Goal: Information Seeking & Learning: Learn about a topic

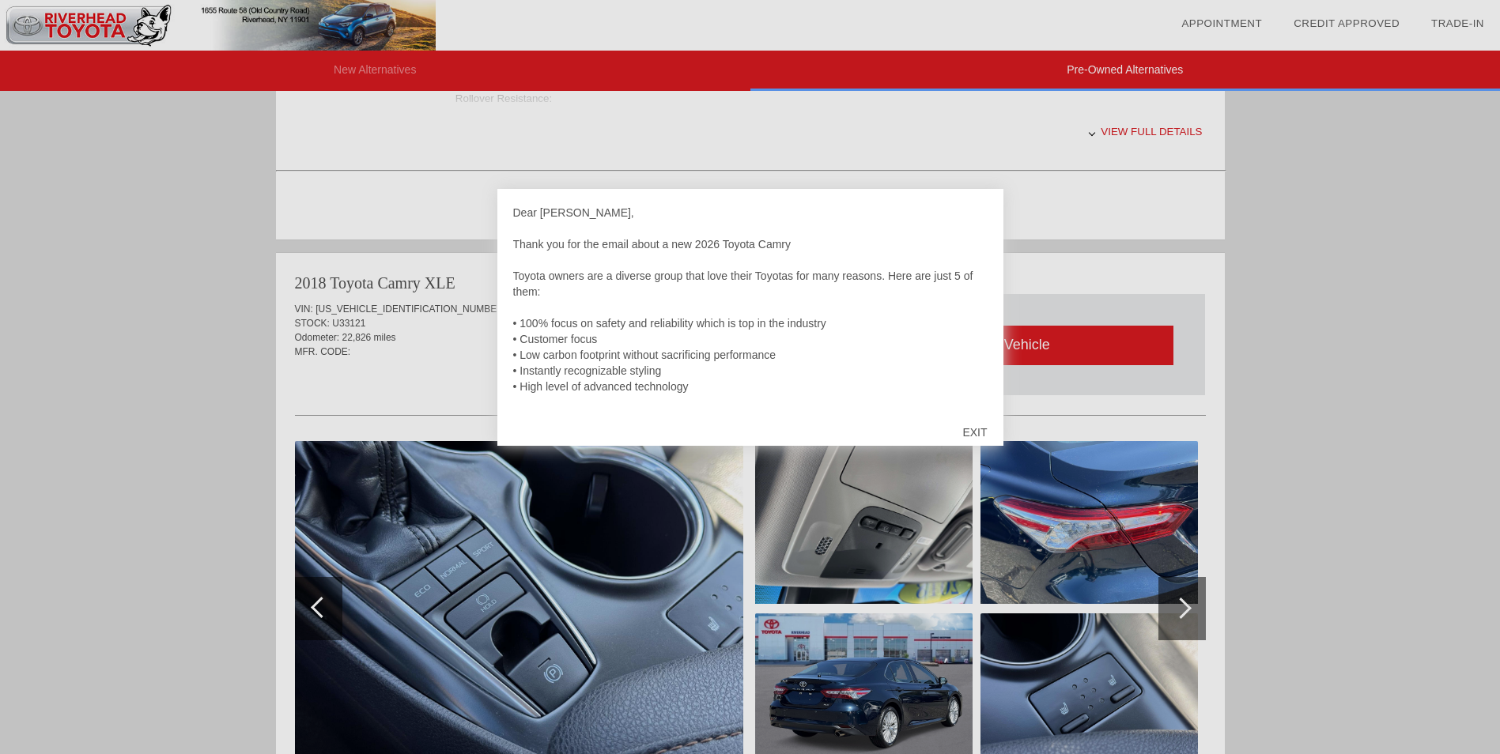
scroll to position [870, 0]
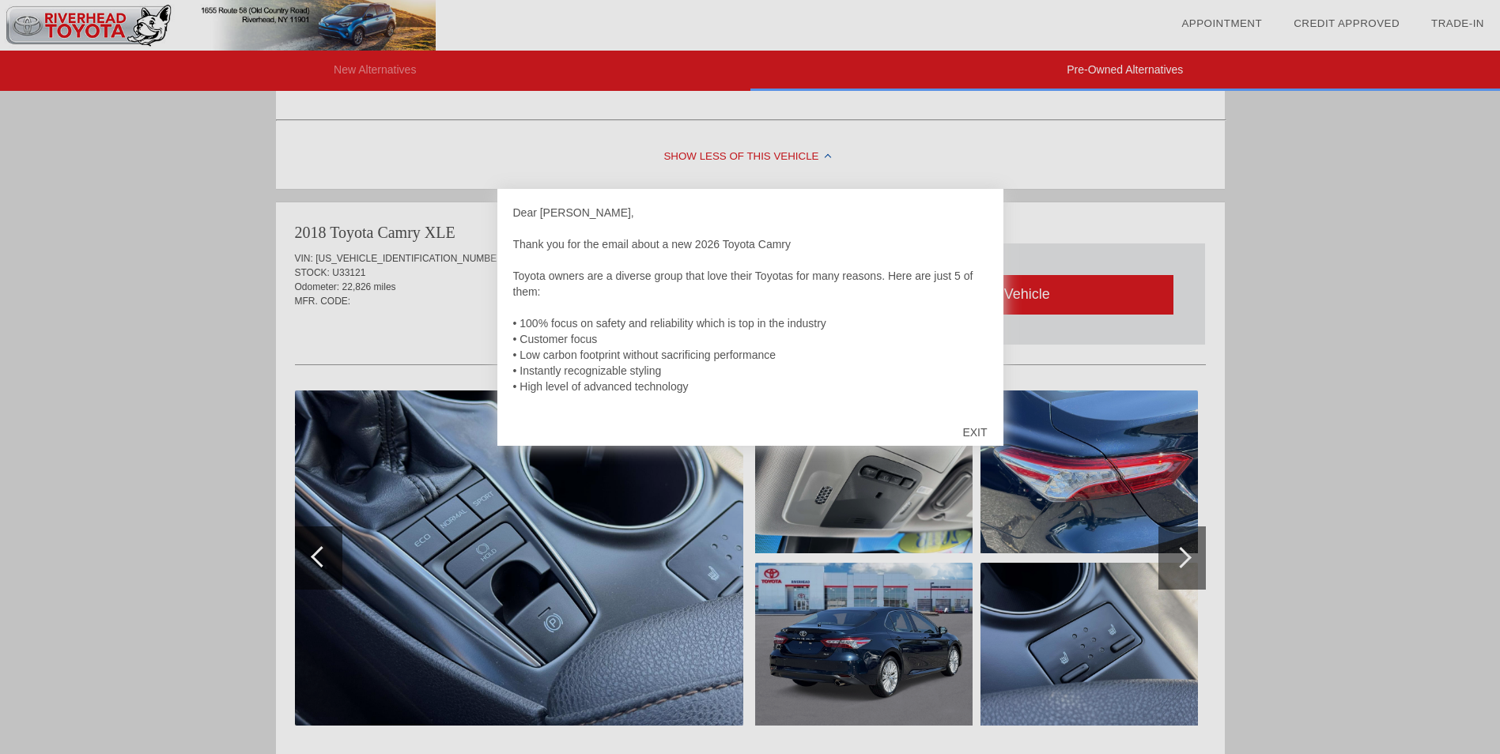
click at [984, 433] on div "EXIT" at bounding box center [975, 432] width 56 height 47
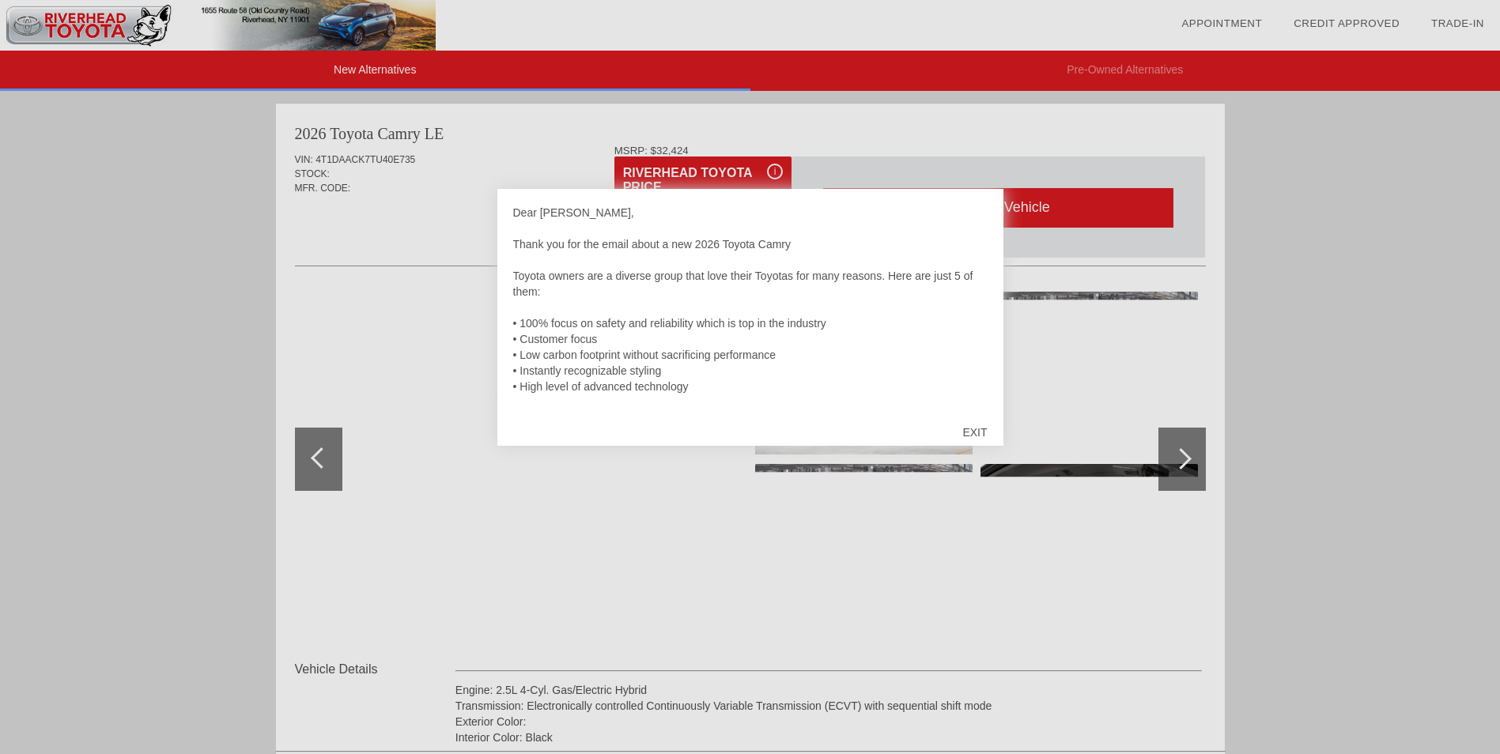
scroll to position [1382, 0]
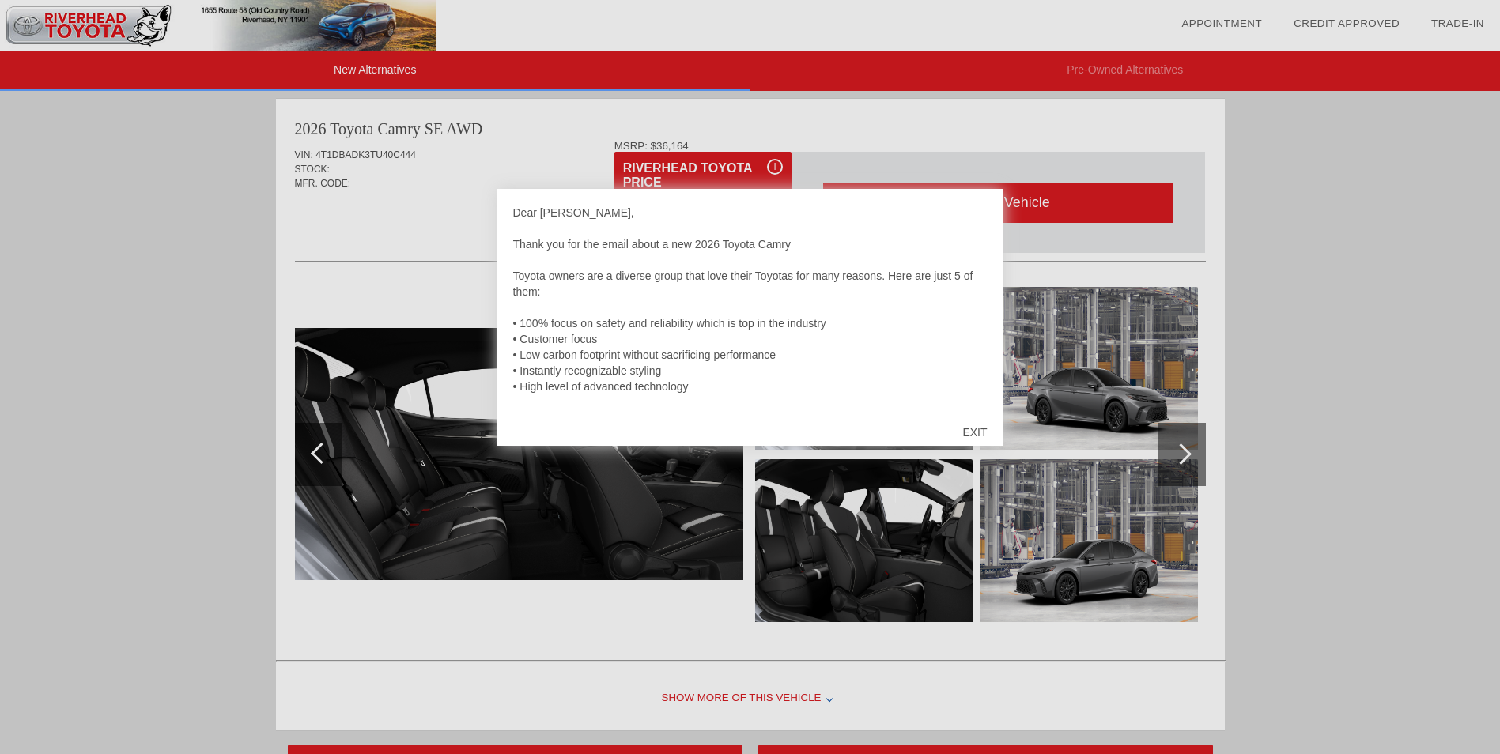
click at [974, 433] on div "EXIT" at bounding box center [975, 432] width 56 height 47
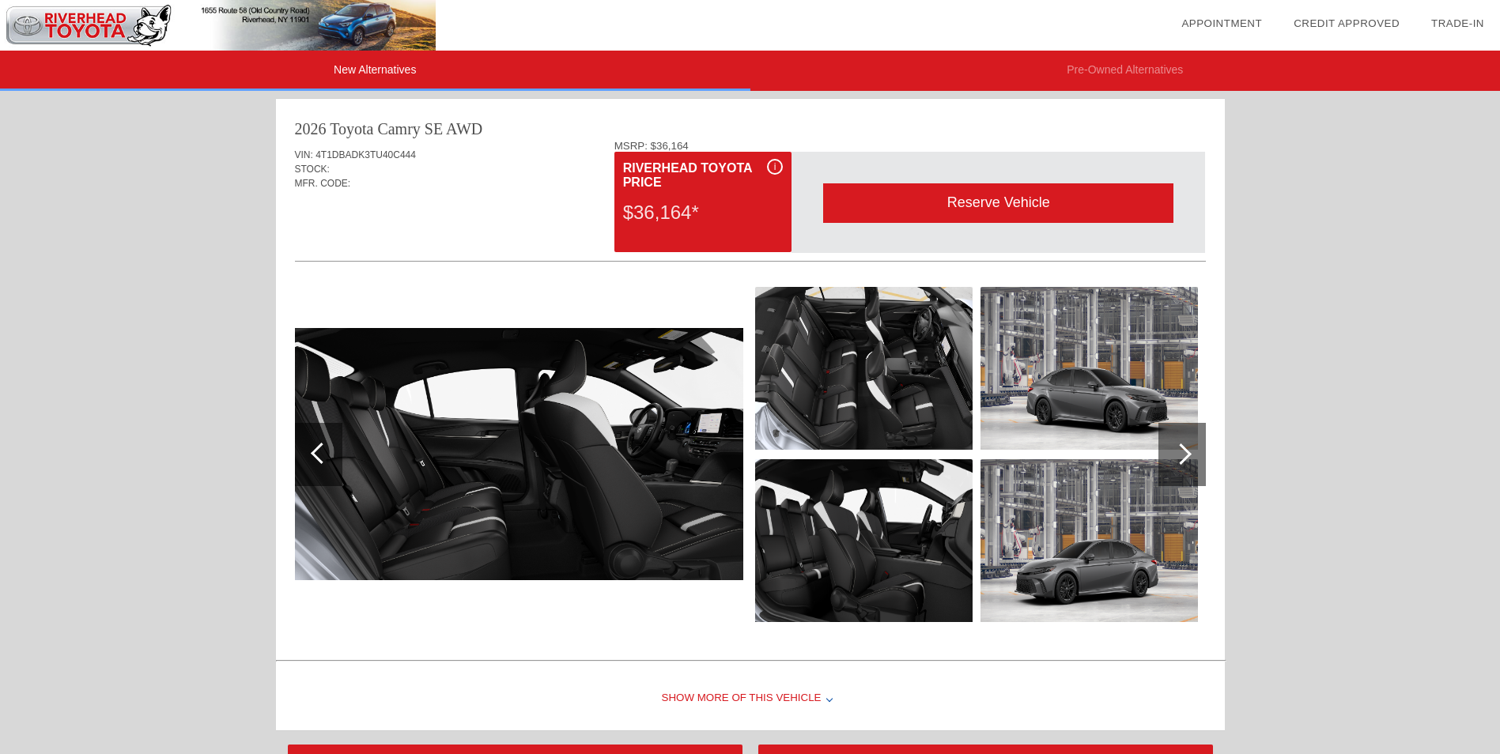
click at [826, 698] on div at bounding box center [829, 699] width 6 height 6
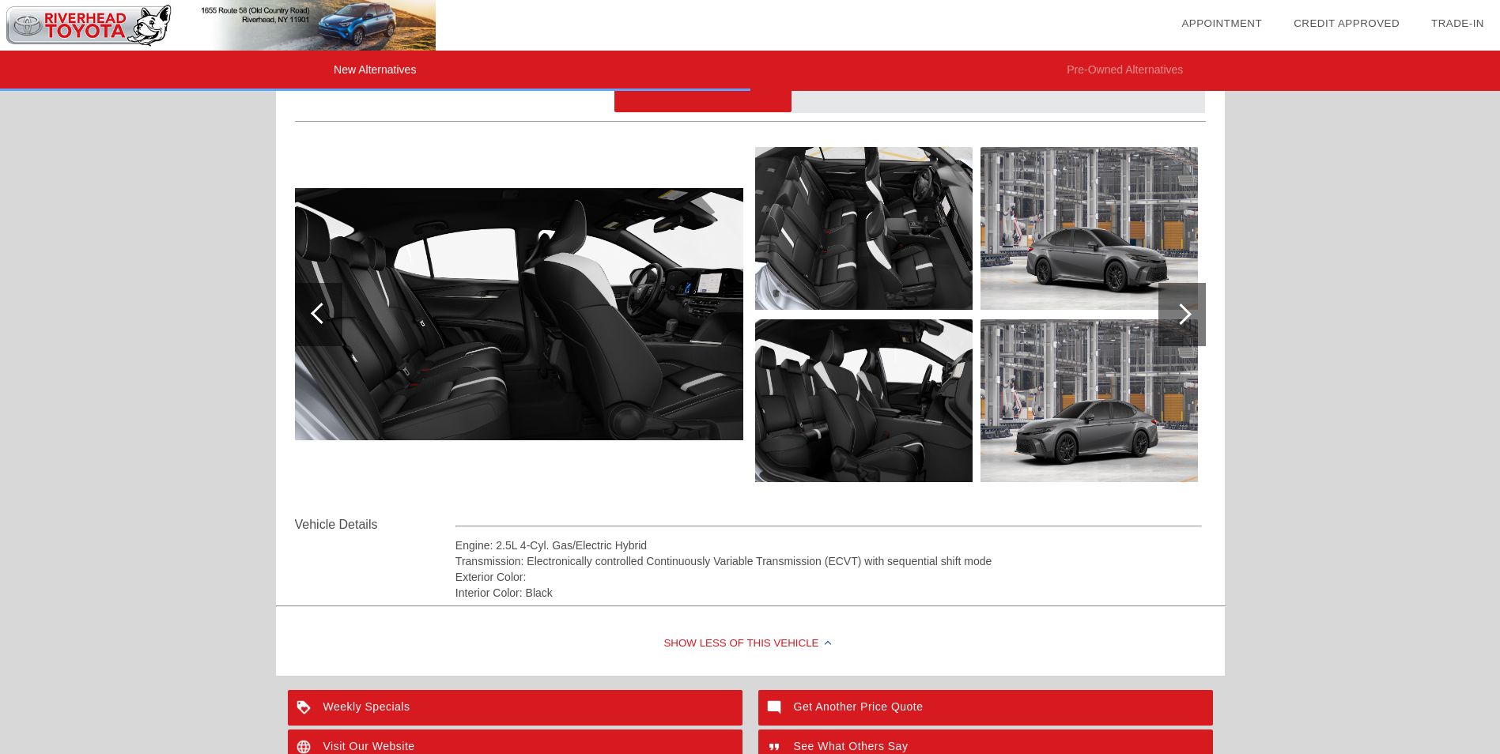
scroll to position [1471, 0]
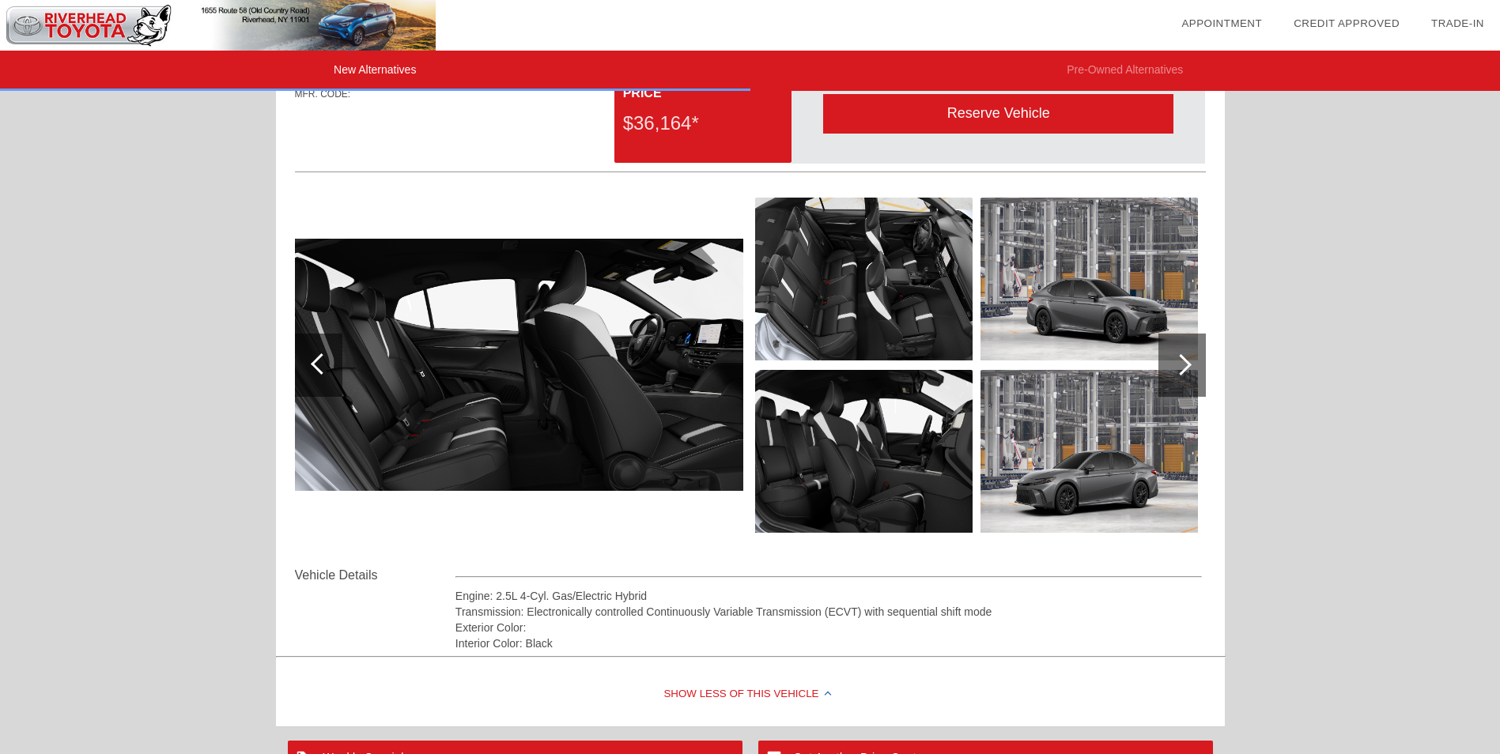
click at [1179, 364] on div at bounding box center [1180, 364] width 21 height 21
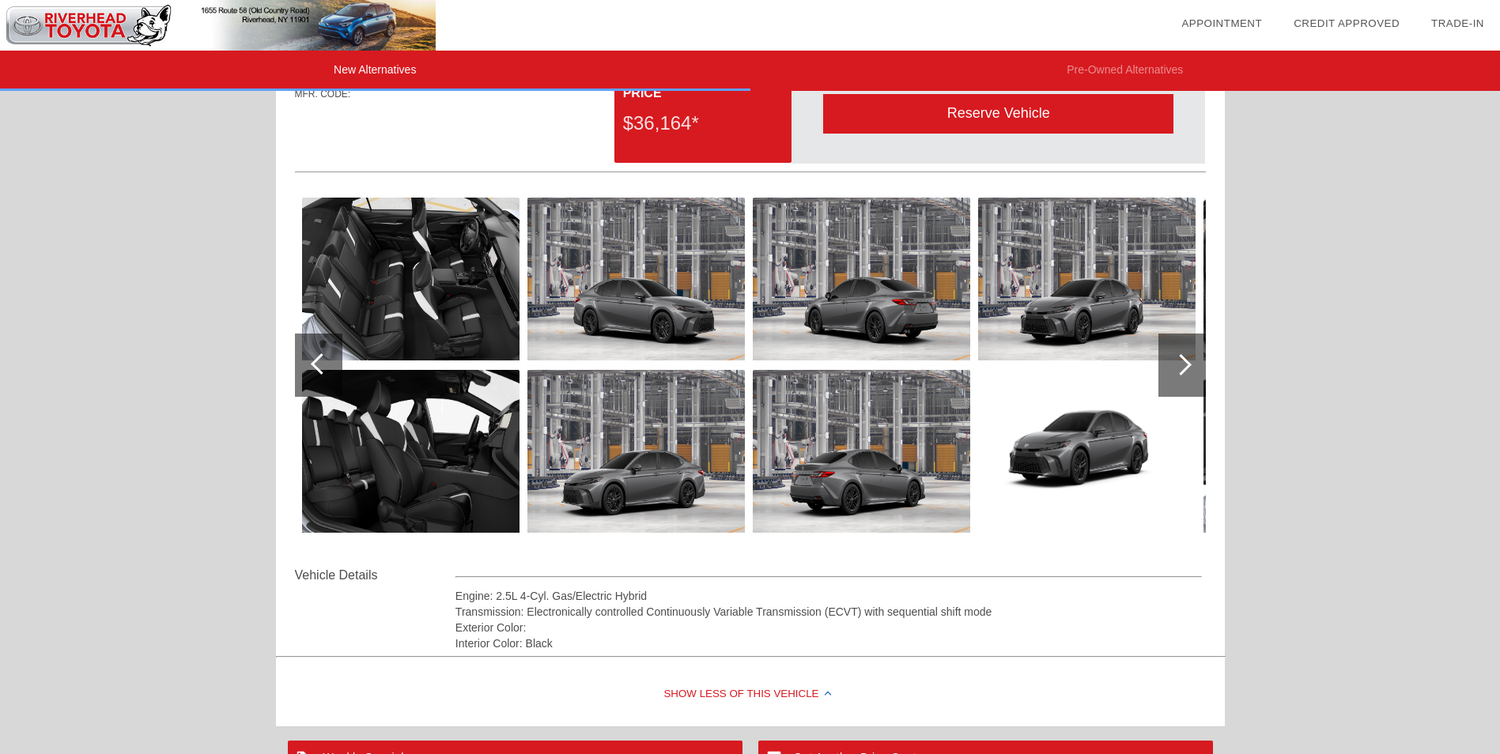
click at [1175, 364] on div at bounding box center [1180, 364] width 21 height 21
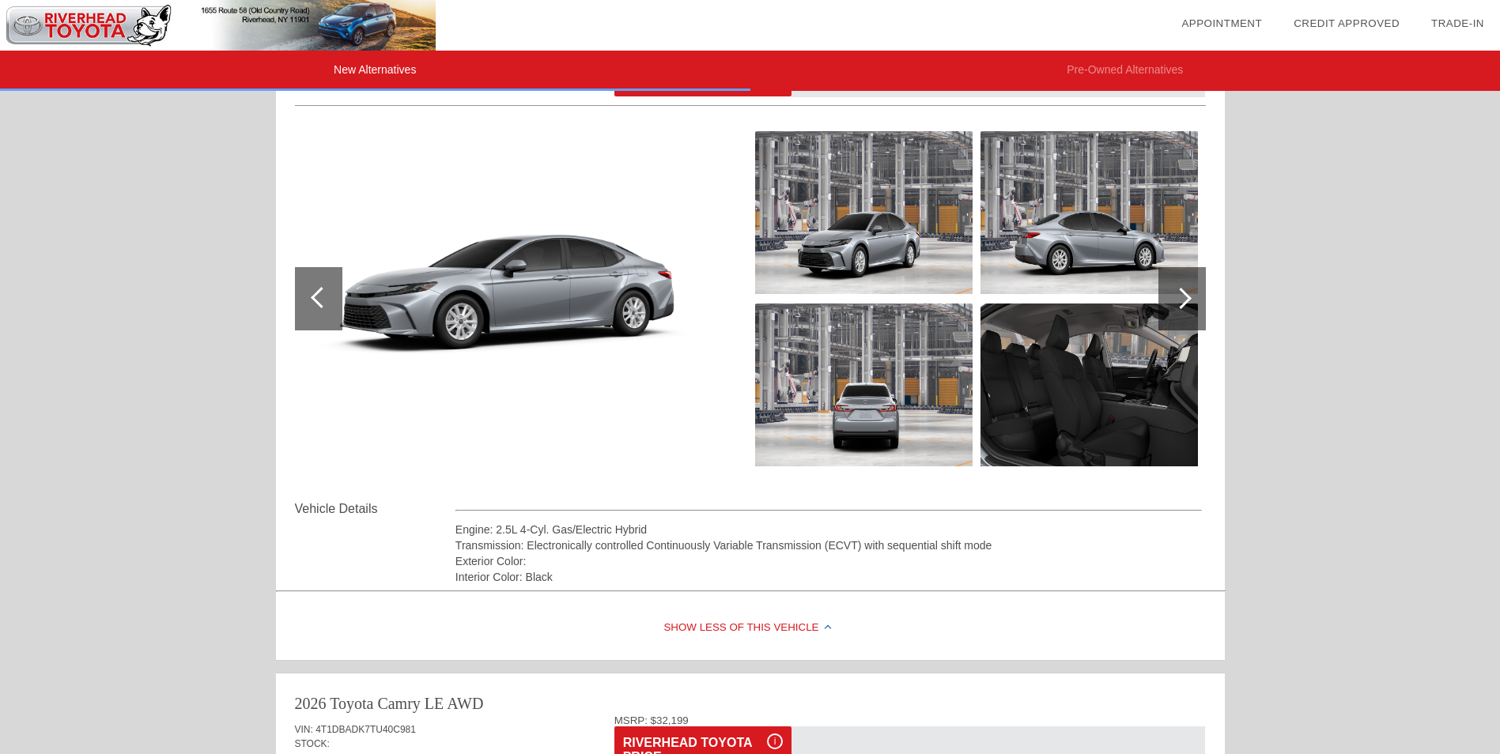
scroll to position [127, 0]
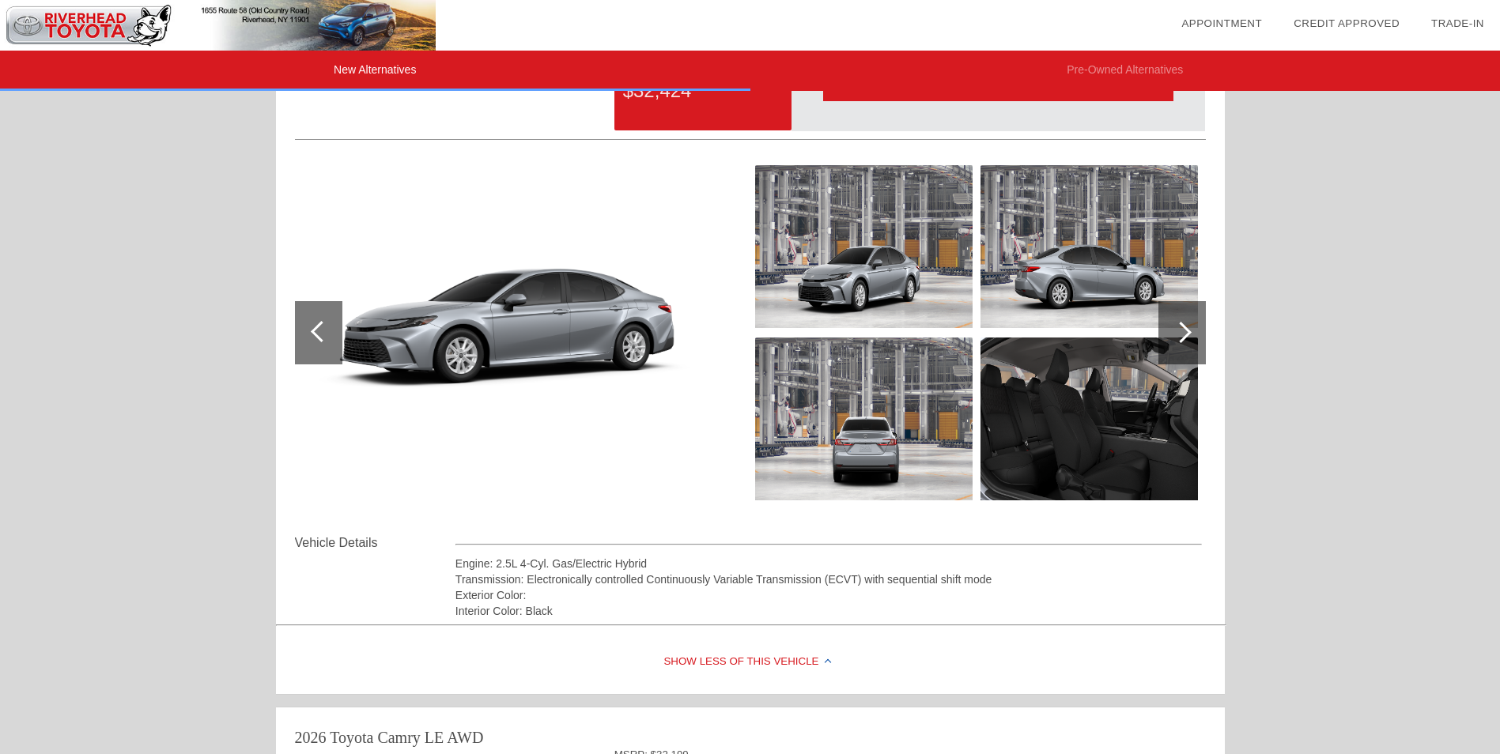
click at [1185, 325] on div at bounding box center [1182, 332] width 47 height 63
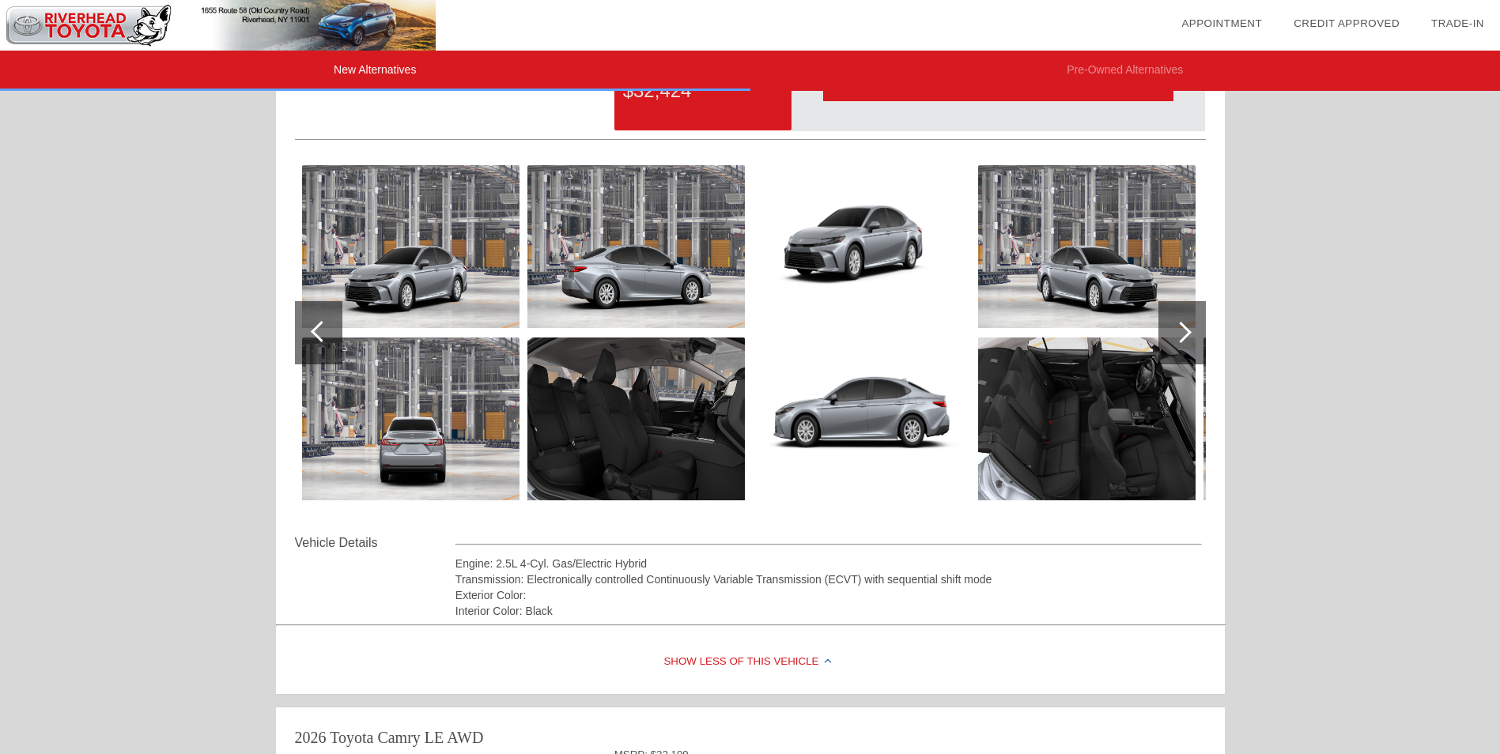
click at [1185, 327] on div at bounding box center [1180, 332] width 21 height 21
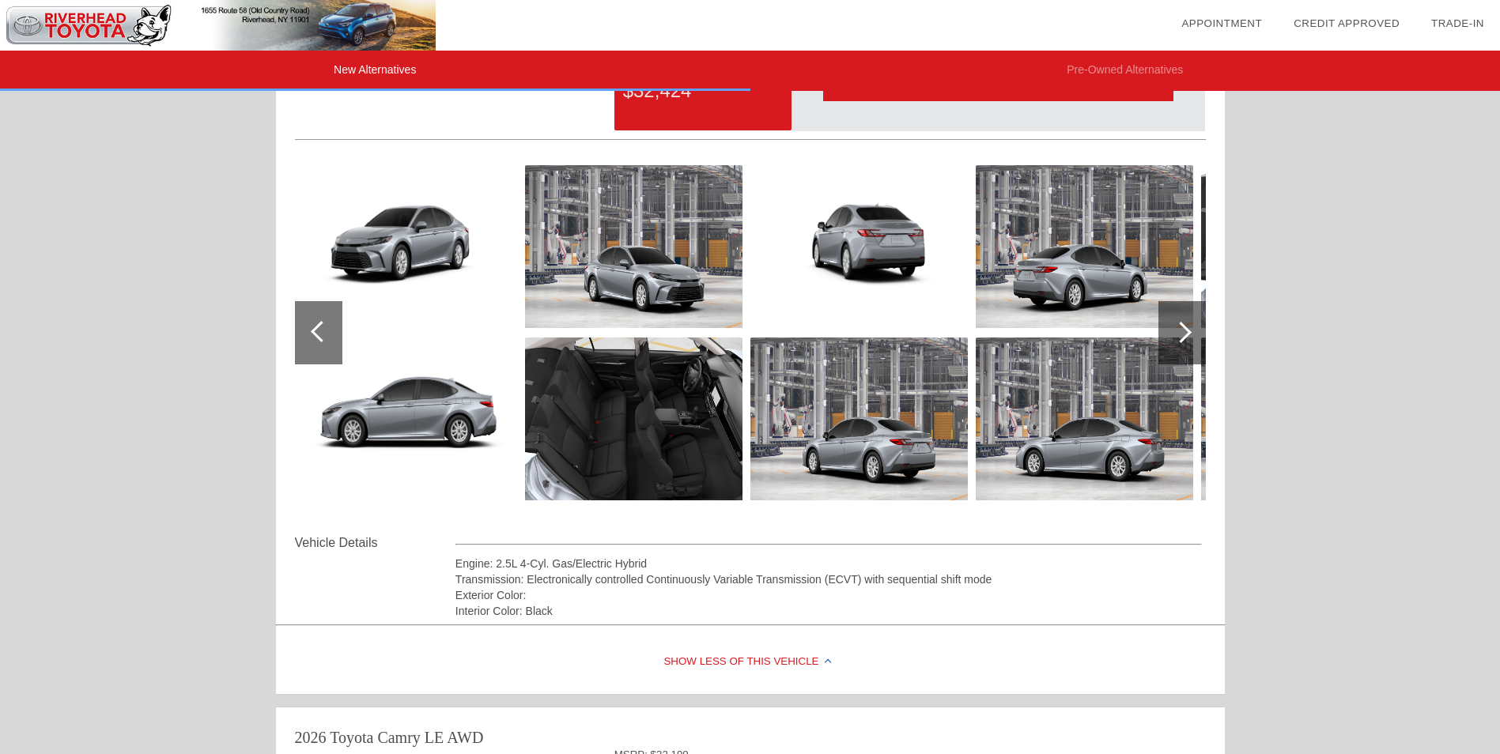
click at [1185, 330] on div at bounding box center [1180, 332] width 21 height 21
